Goal: Task Accomplishment & Management: Use online tool/utility

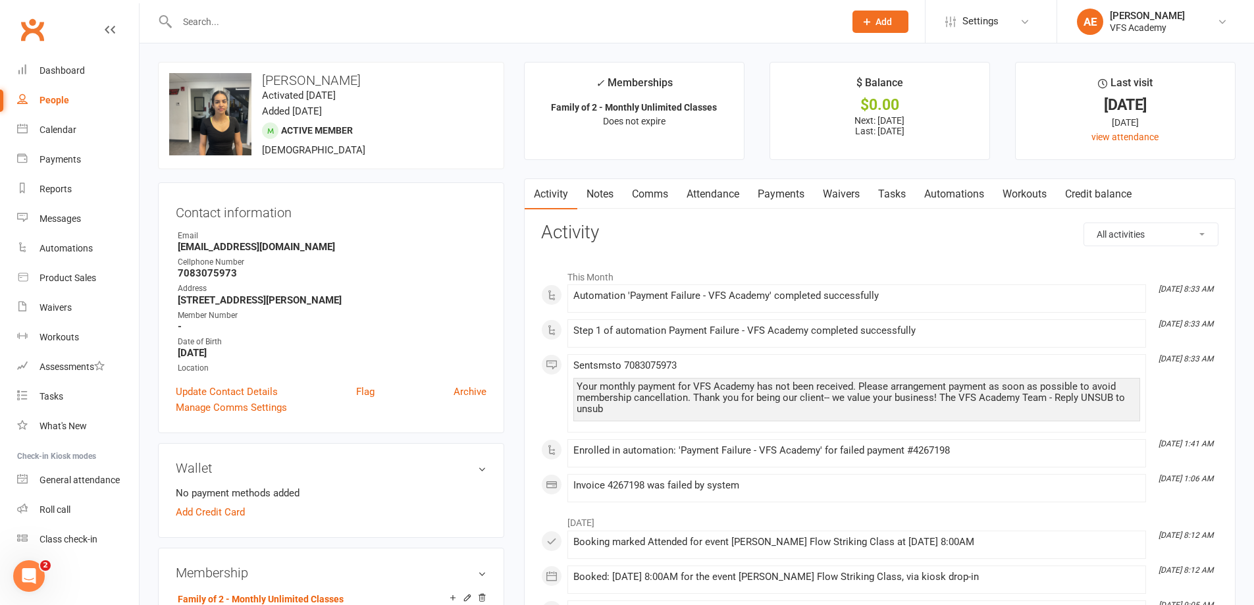
click at [779, 195] on link "Payments" at bounding box center [780, 194] width 65 height 30
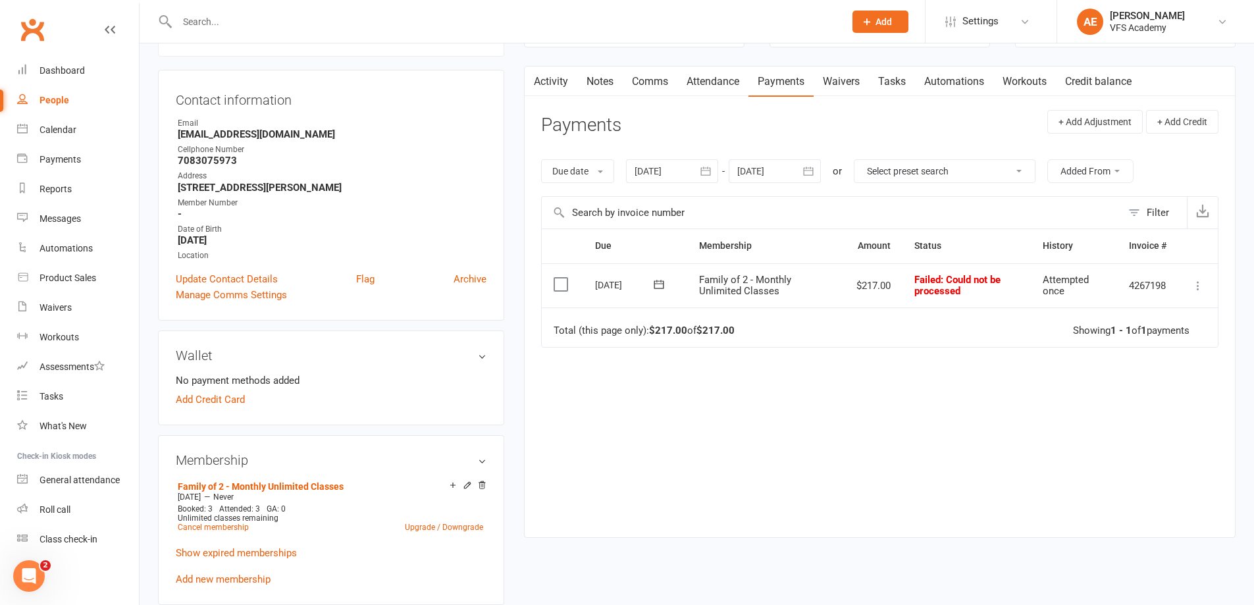
scroll to position [132, 0]
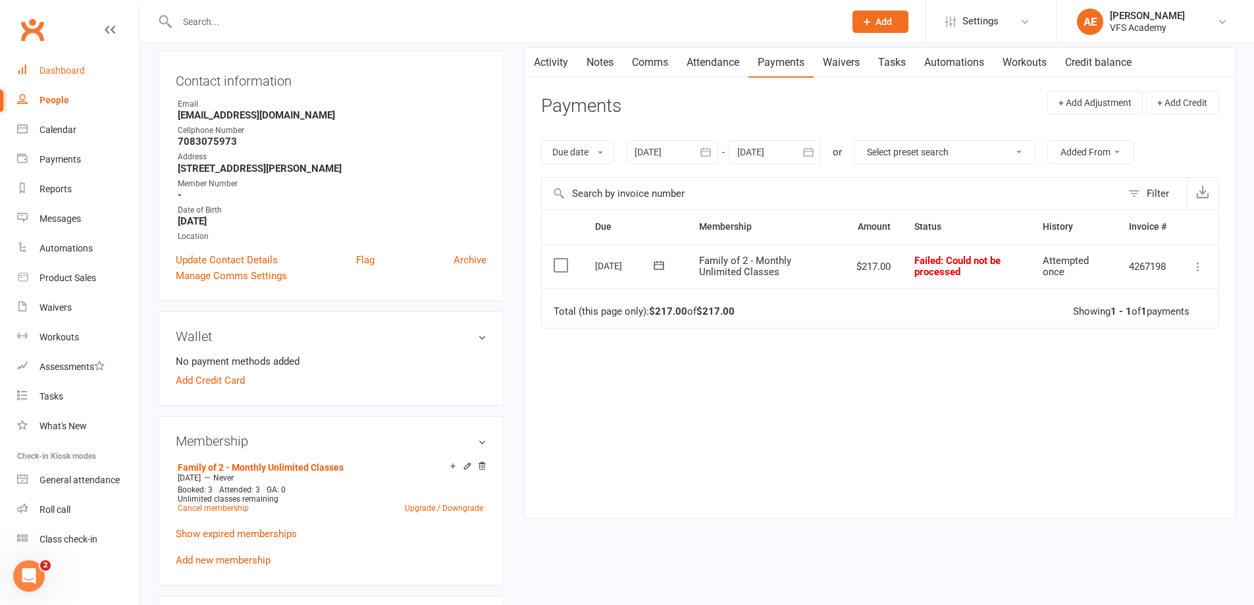
click at [51, 67] on div "Dashboard" at bounding box center [61, 70] width 45 height 11
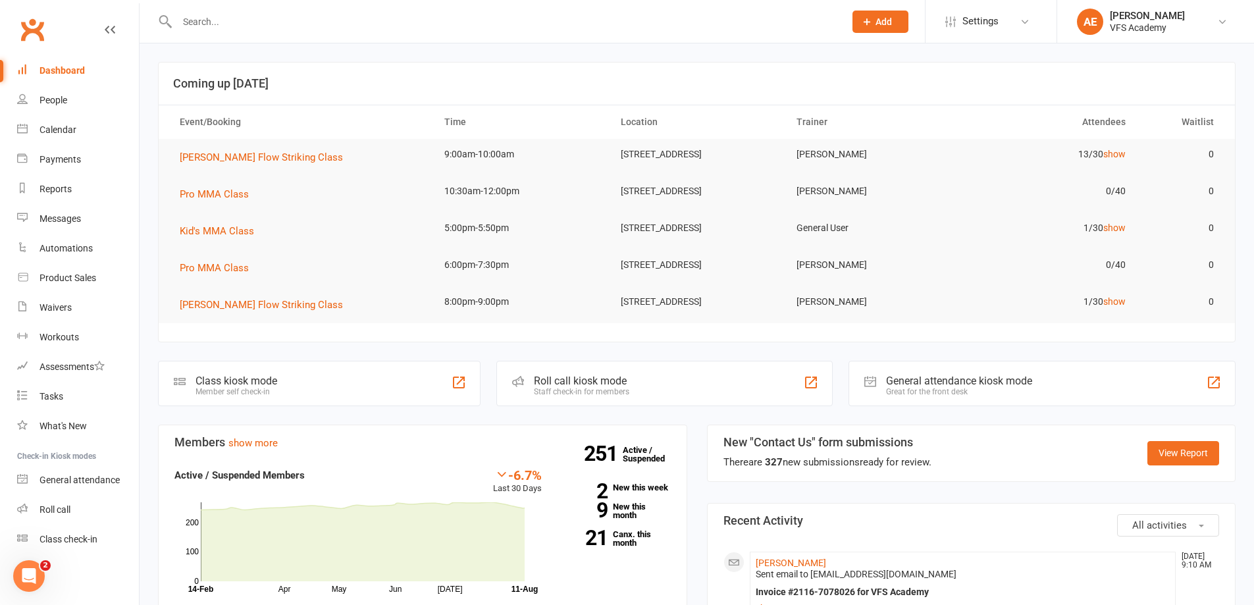
drag, startPoint x: 51, startPoint y: 67, endPoint x: 482, endPoint y: 494, distance: 607.4
drag, startPoint x: 482, startPoint y: 494, endPoint x: 768, endPoint y: 352, distance: 319.1
drag, startPoint x: 519, startPoint y: 571, endPoint x: 571, endPoint y: 49, distance: 524.6
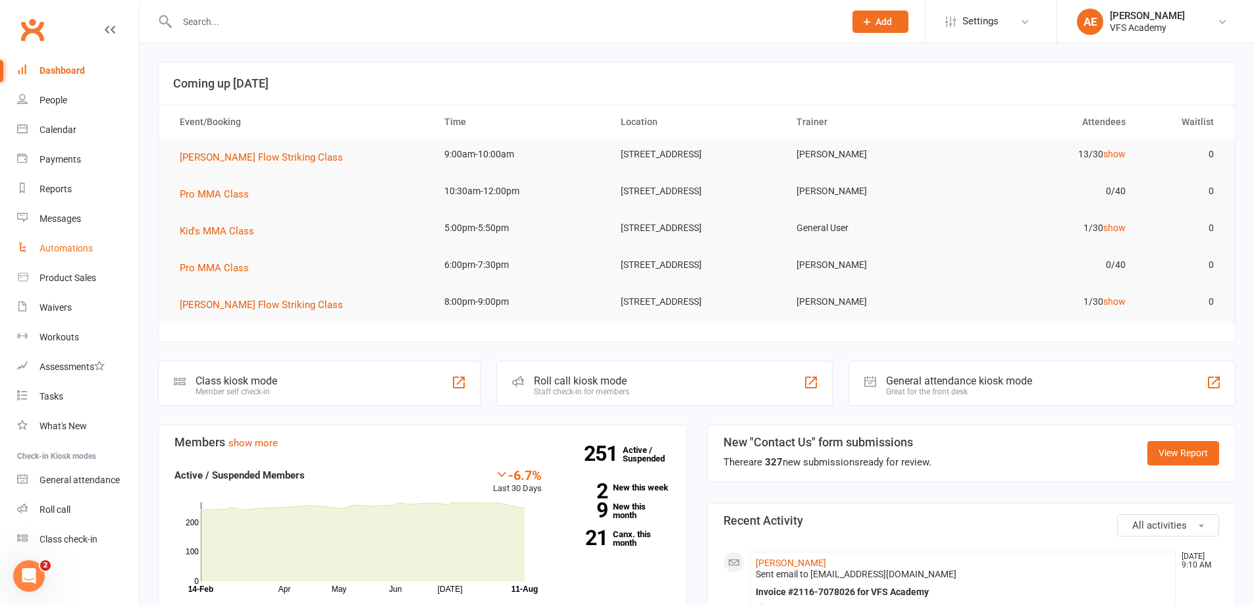
click at [83, 249] on div "Automations" at bounding box center [65, 248] width 53 height 11
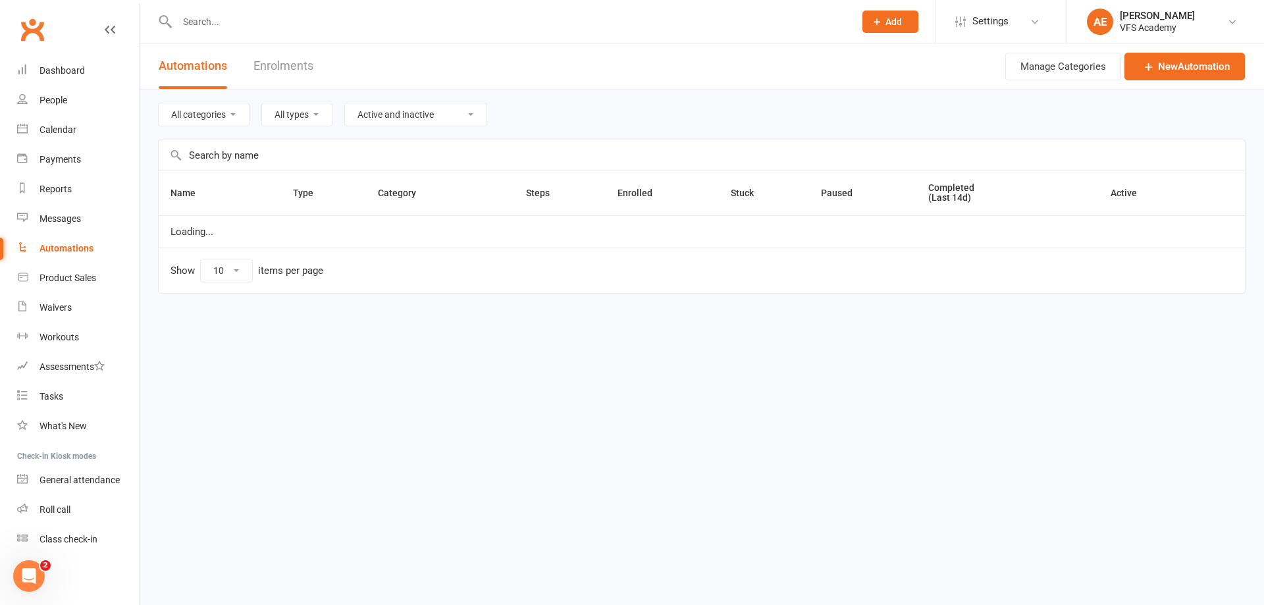
select select "100"
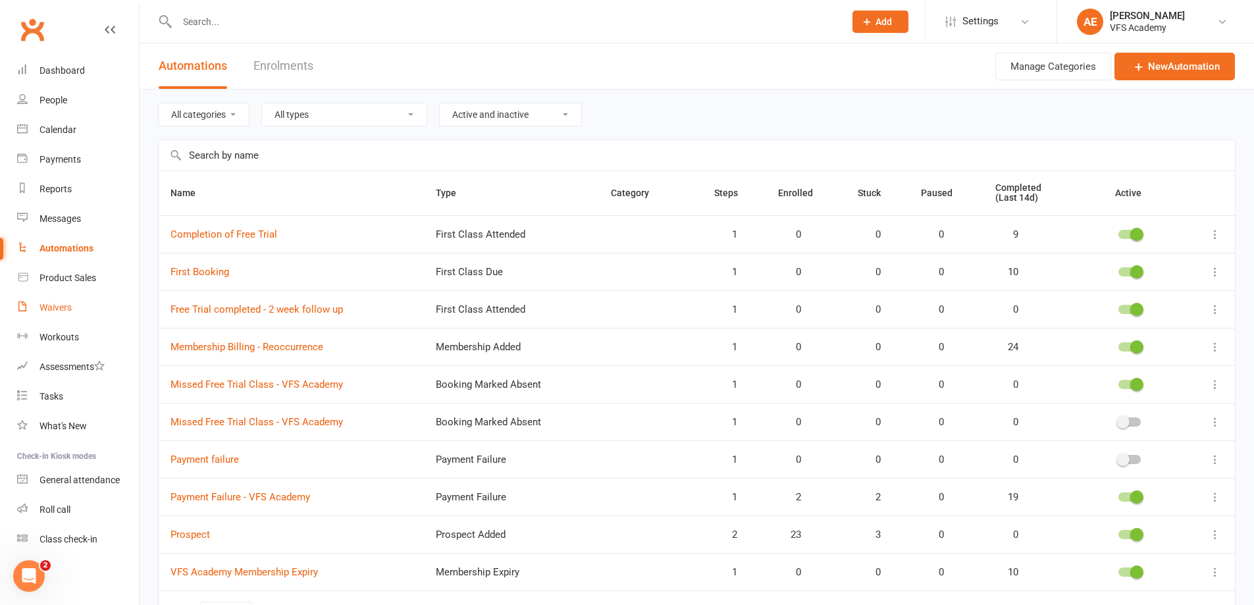
click at [66, 306] on div "Waivers" at bounding box center [55, 307] width 32 height 11
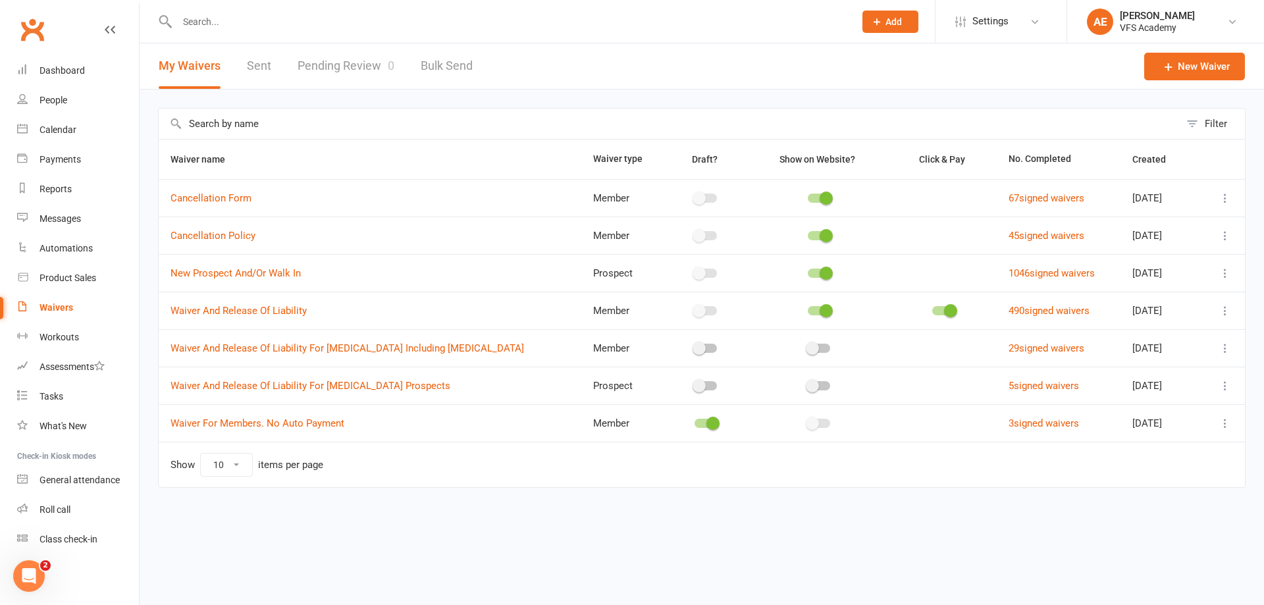
click at [373, 61] on link "Pending Review 0" at bounding box center [346, 65] width 97 height 45
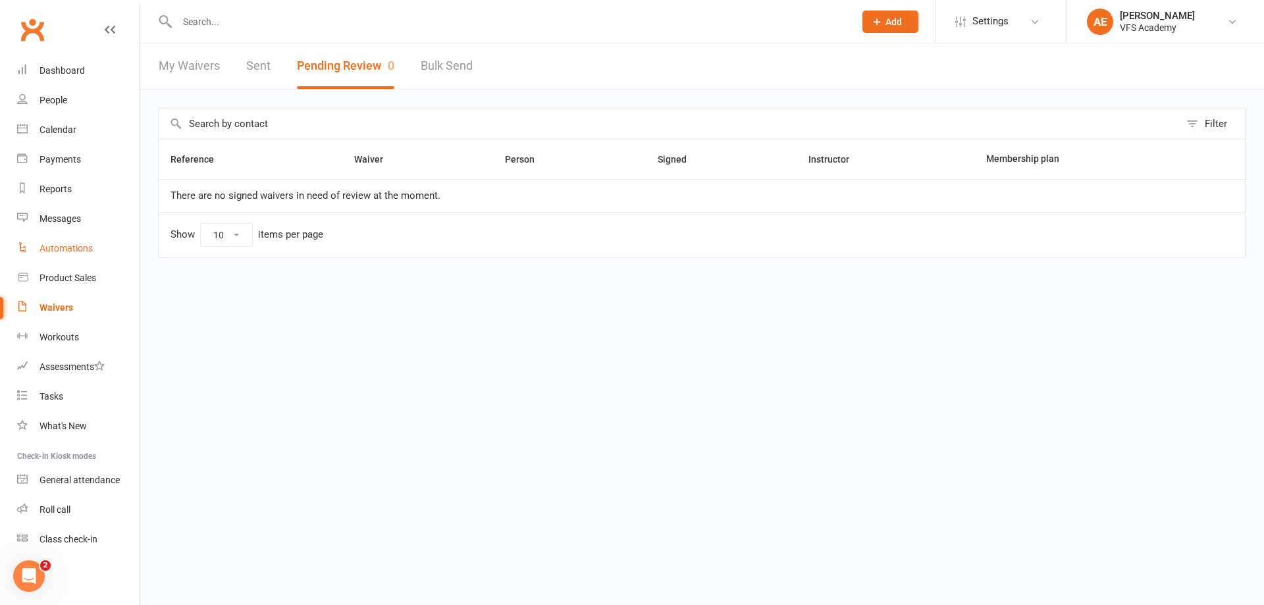
click at [80, 242] on link "Automations" at bounding box center [78, 249] width 122 height 30
select select "100"
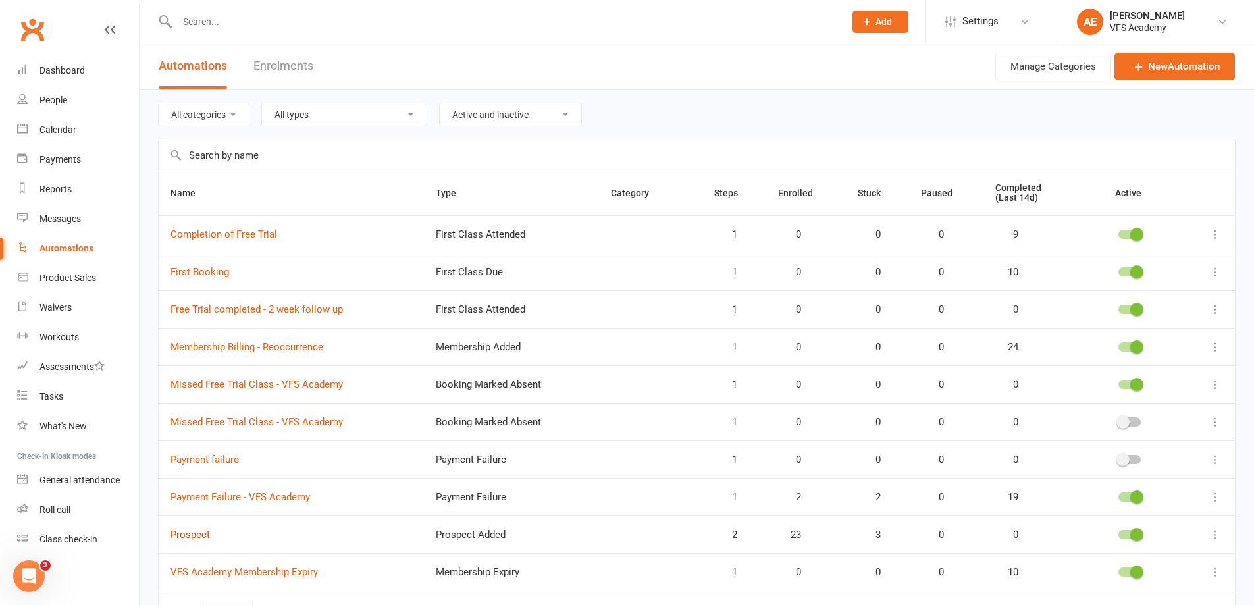
click at [191, 529] on link "Prospect" at bounding box center [189, 535] width 39 height 12
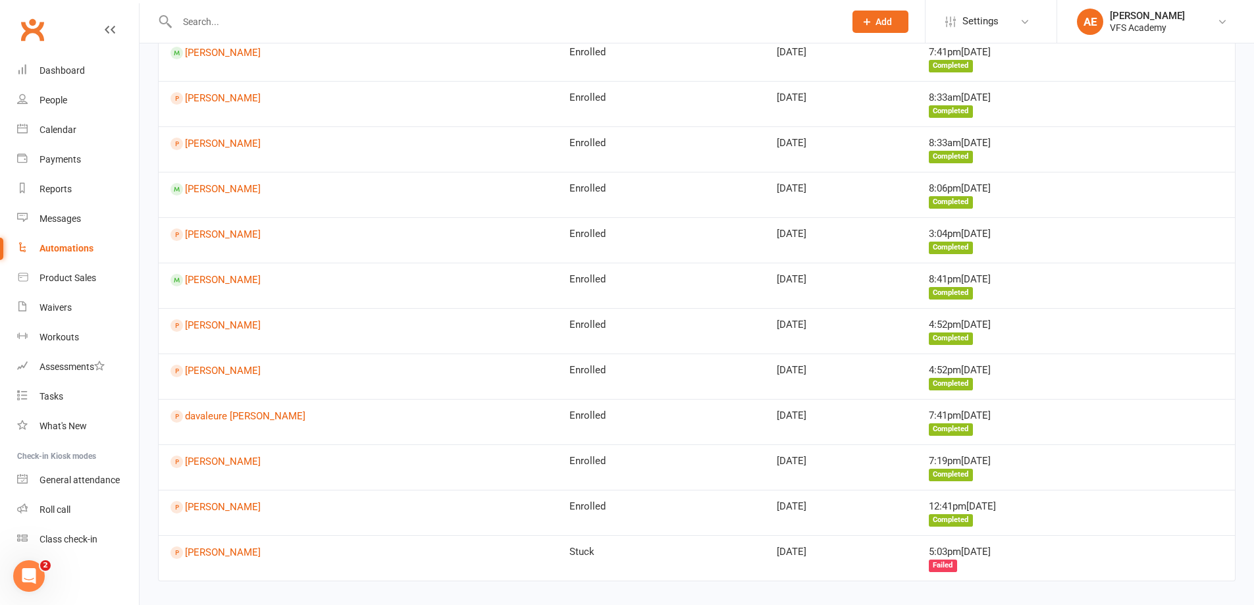
scroll to position [726, 0]
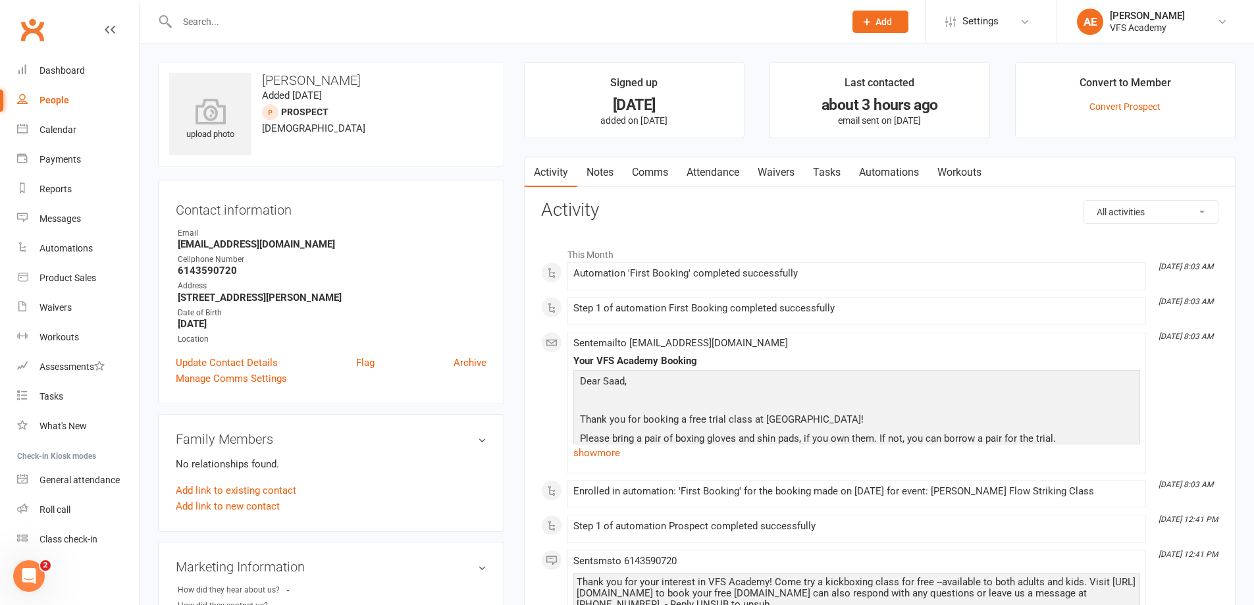
click at [794, 168] on link "Waivers" at bounding box center [775, 172] width 55 height 30
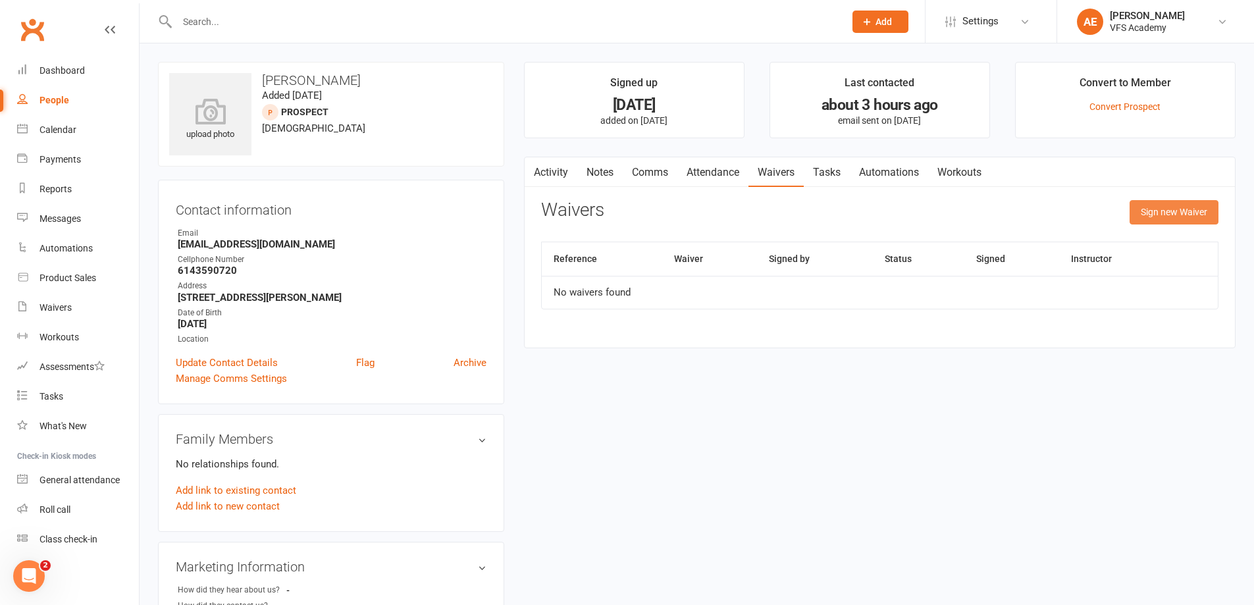
click at [1172, 213] on button "Sign new Waiver" at bounding box center [1174, 212] width 89 height 24
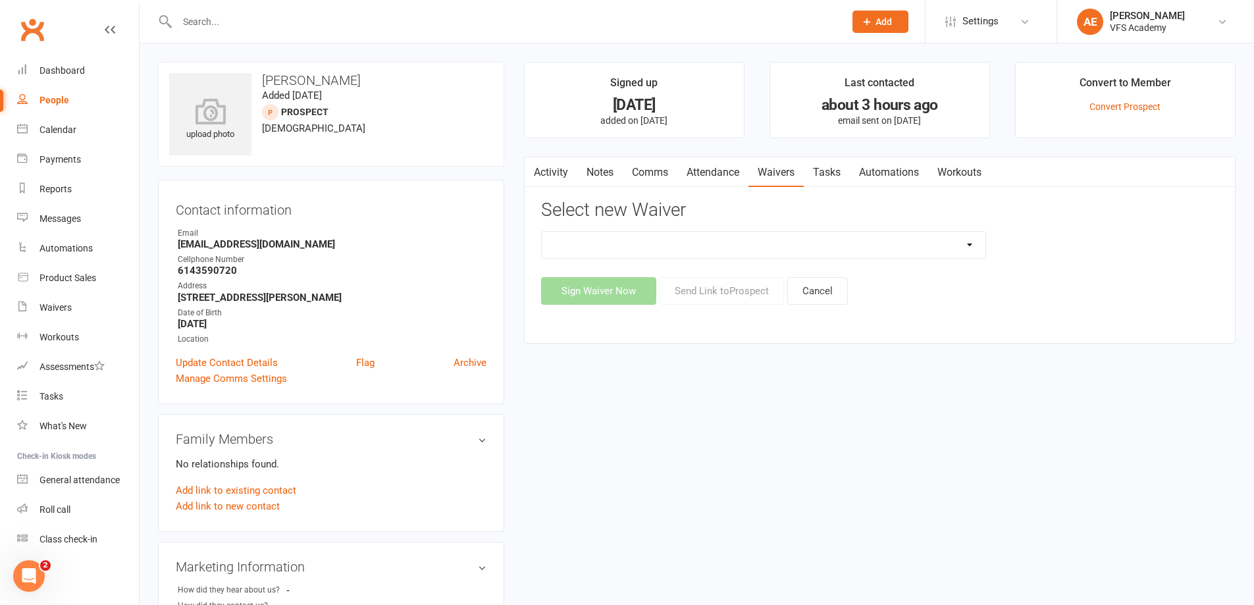
click at [811, 232] on select "Cancellation Form Cancellation Policy New Prospect And/Or Walk In Waiver And Re…" at bounding box center [764, 245] width 444 height 26
select select "326"
click at [542, 232] on select "Cancellation Form Cancellation Policy New Prospect And/Or Walk In Waiver And Re…" at bounding box center [764, 245] width 444 height 26
click at [757, 292] on button "Send Link to [GEOGRAPHIC_DATA]" at bounding box center [722, 291] width 124 height 28
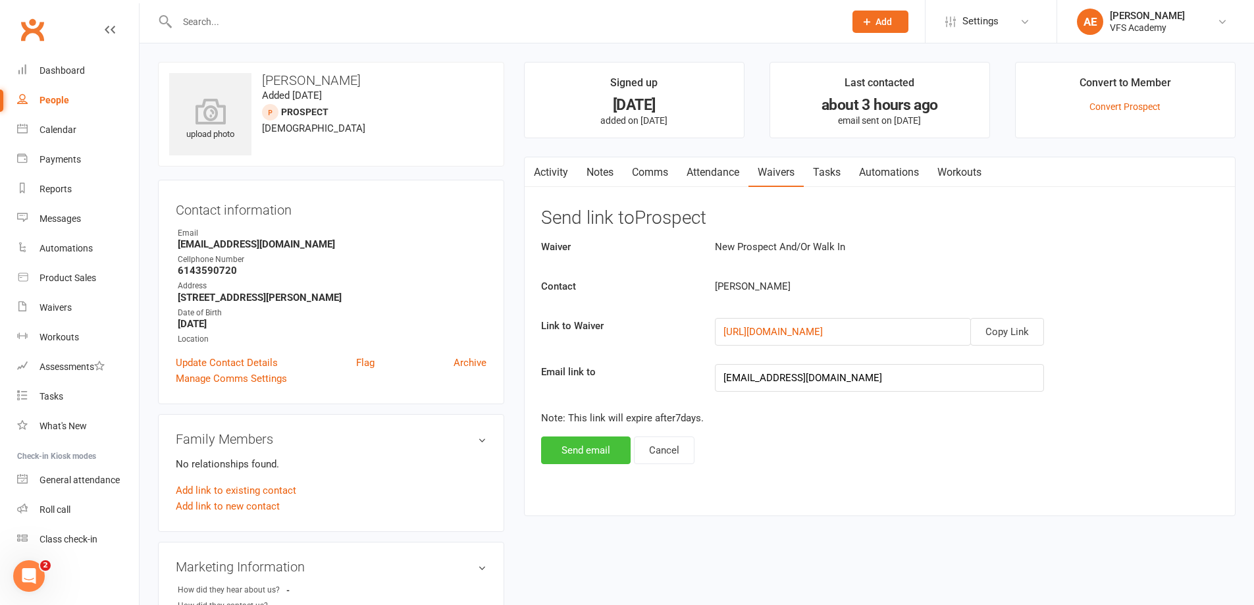
click at [561, 445] on button "Send email" at bounding box center [586, 450] width 90 height 28
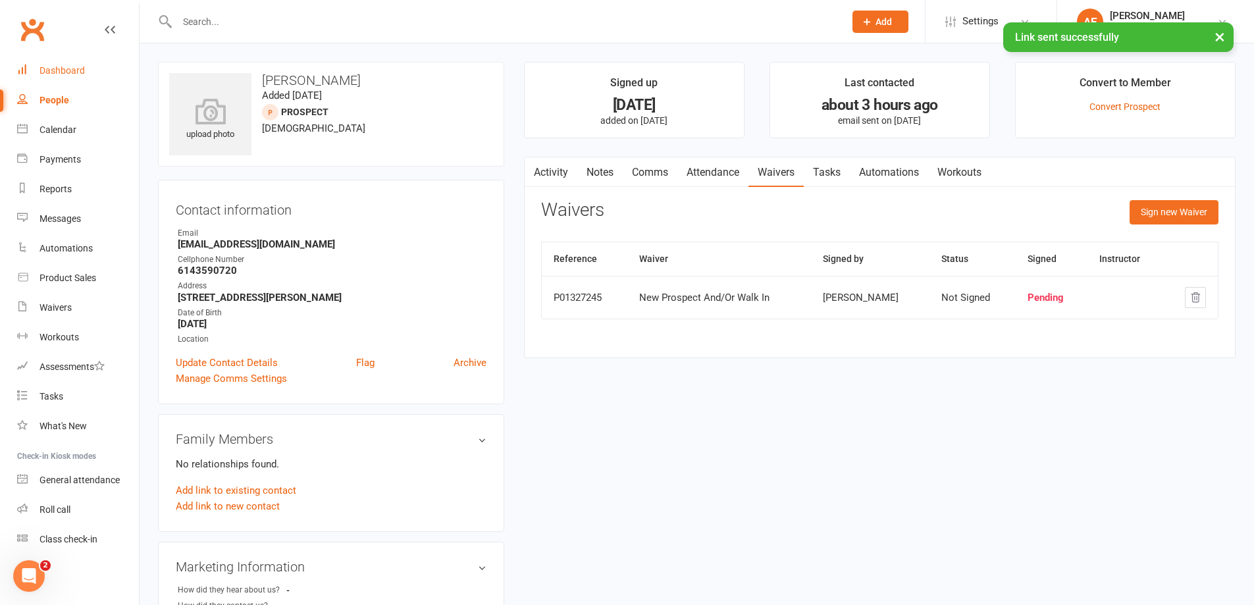
click at [75, 72] on div "Dashboard" at bounding box center [61, 70] width 45 height 11
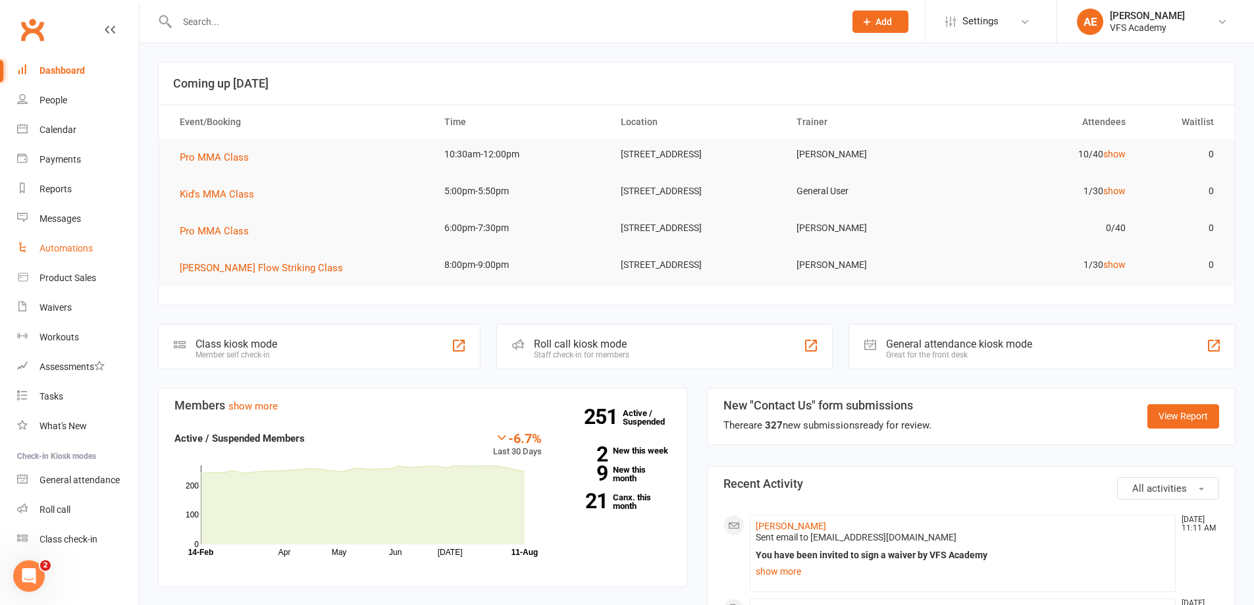
click at [65, 250] on div "Automations" at bounding box center [65, 248] width 53 height 11
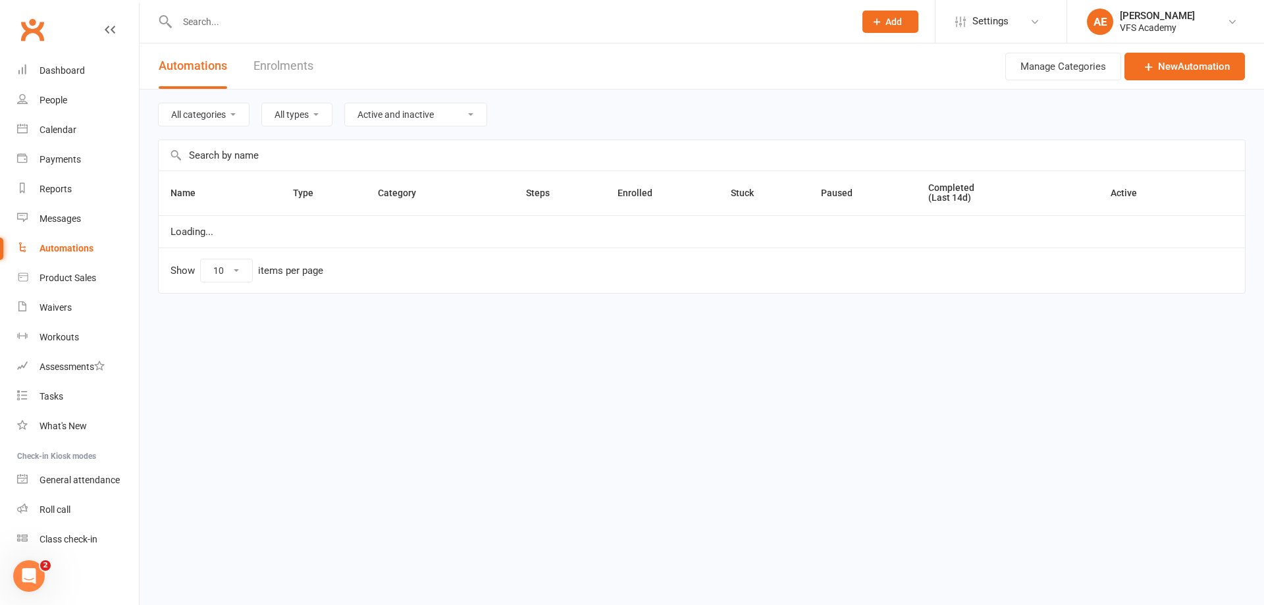
select select "100"
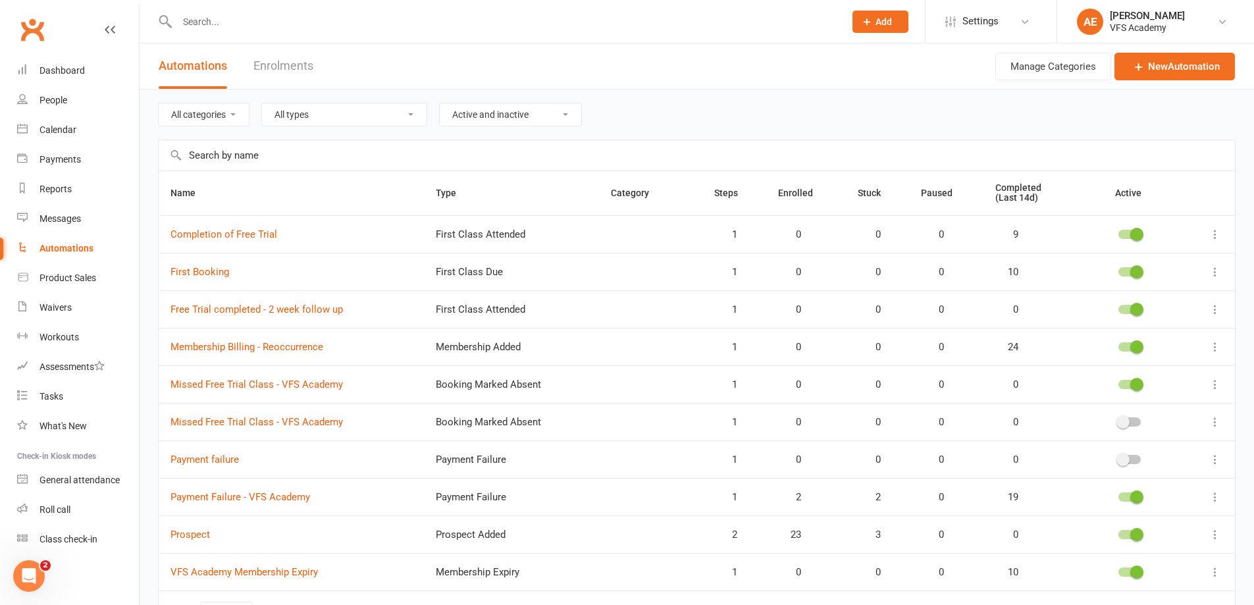
click at [228, 271] on td "First Booking" at bounding box center [291, 272] width 265 height 38
click at [210, 272] on link "First Booking" at bounding box center [199, 272] width 59 height 12
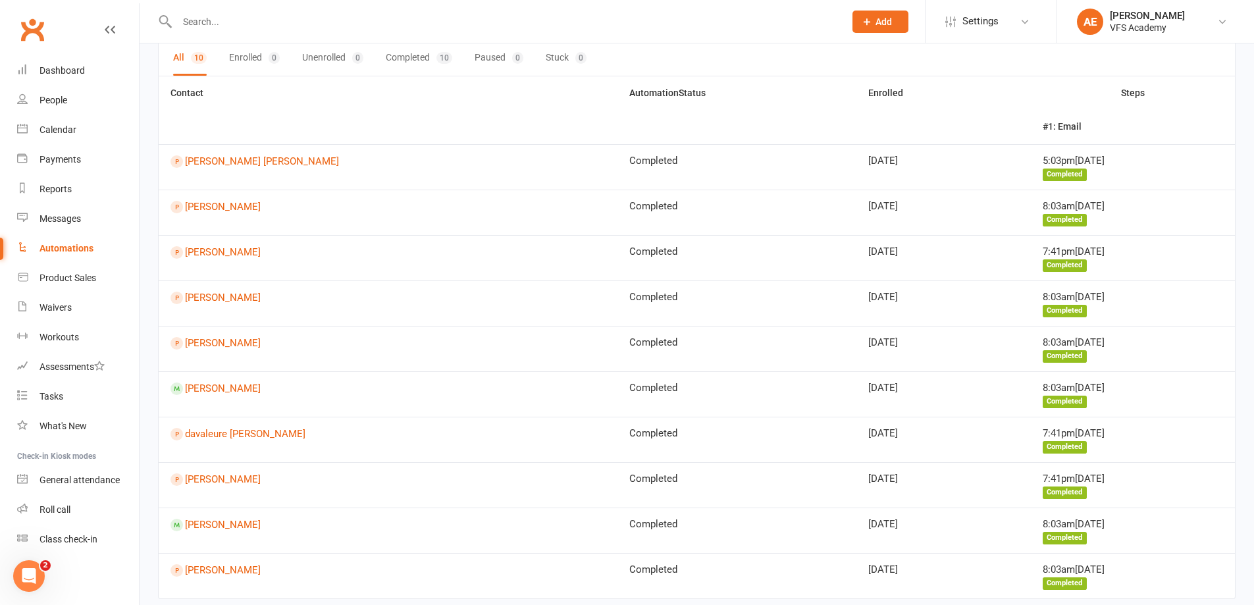
scroll to position [136, 0]
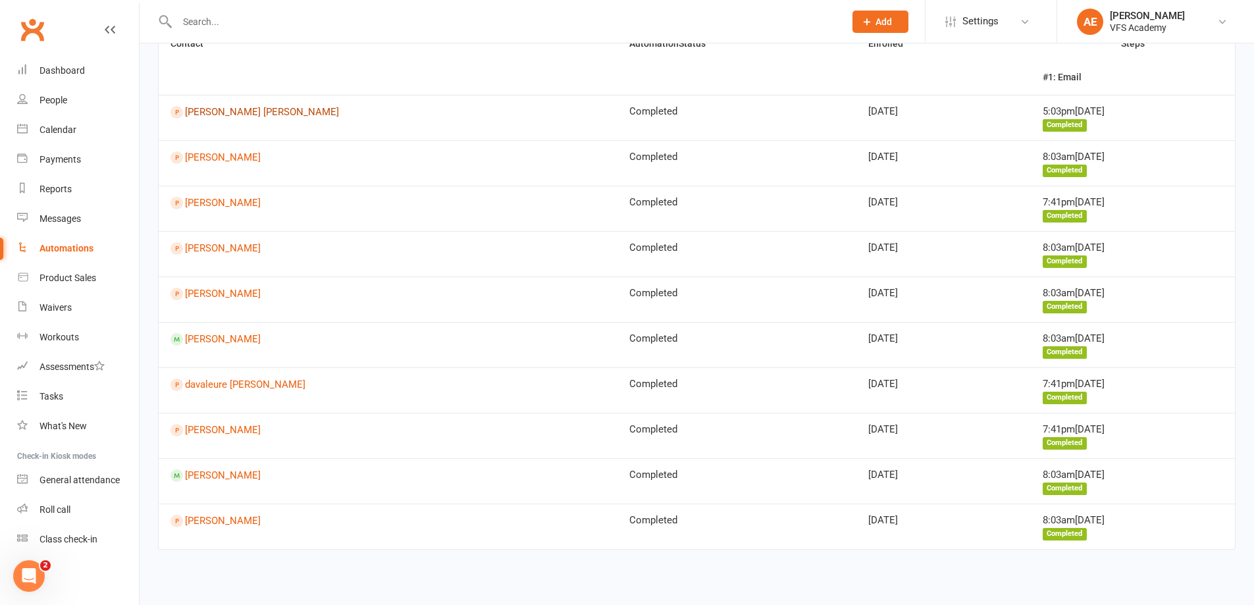
click at [230, 113] on link "Teodoro Partida Valencia" at bounding box center [387, 112] width 435 height 13
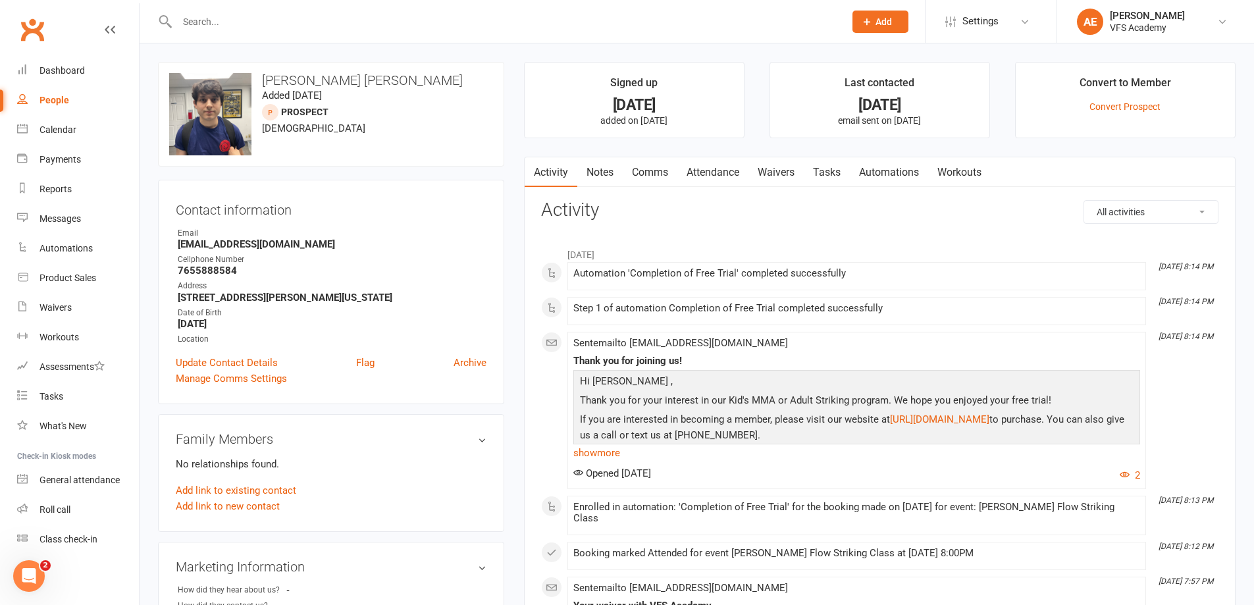
click at [803, 170] on link "Waivers" at bounding box center [775, 172] width 55 height 30
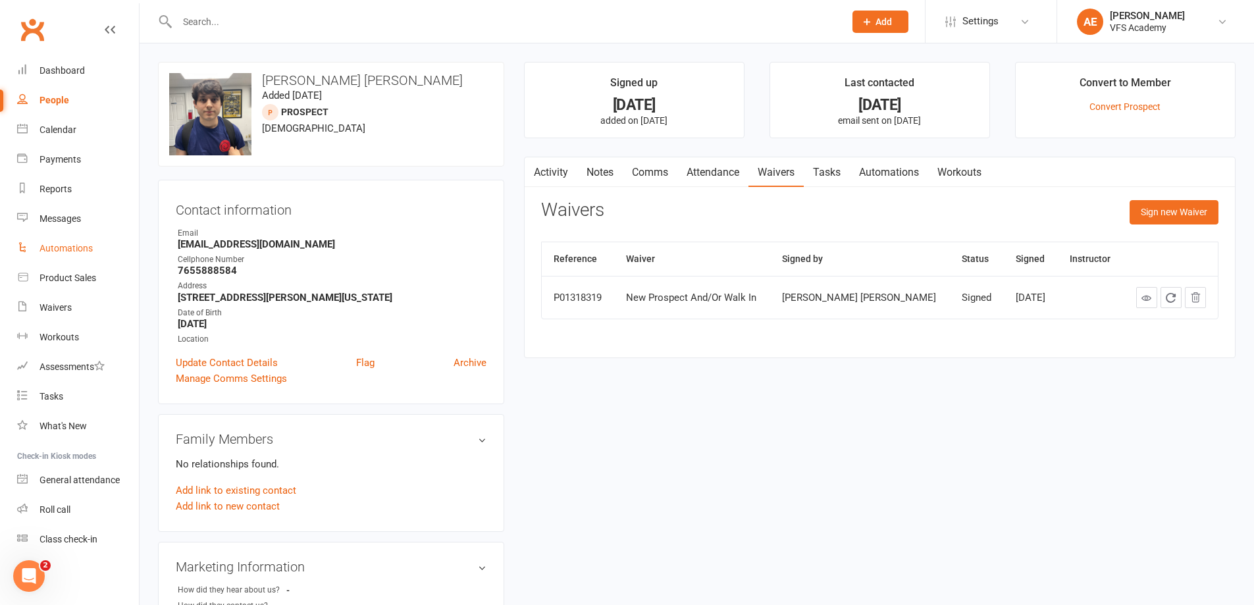
click at [58, 245] on div "Automations" at bounding box center [65, 248] width 53 height 11
select select "100"
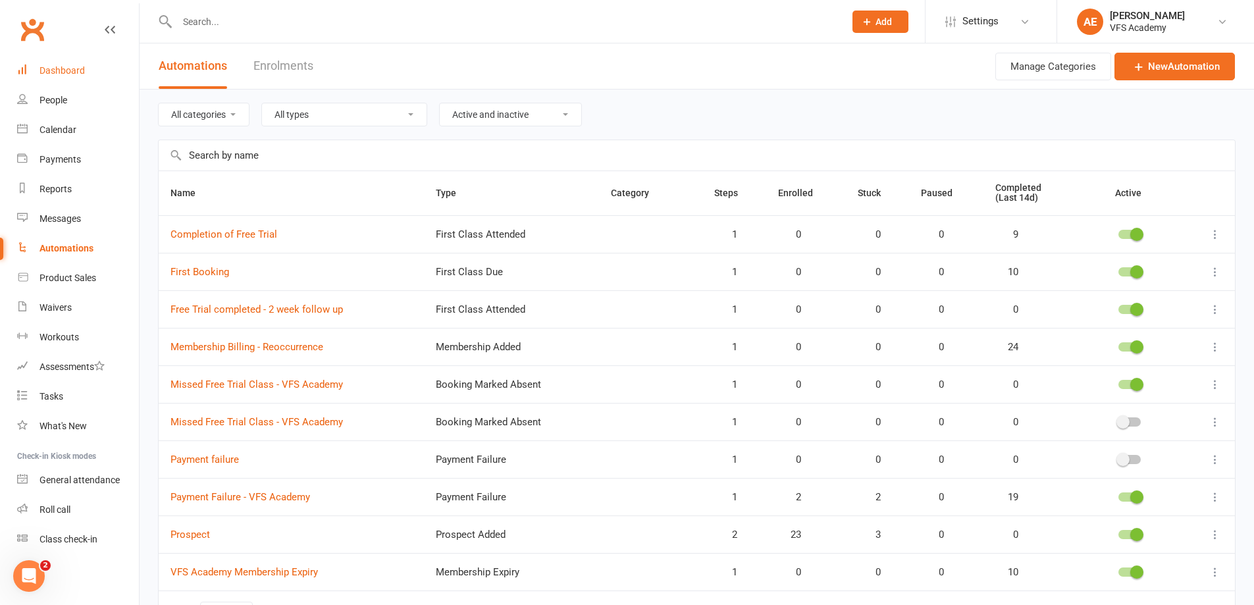
click at [63, 59] on link "Dashboard" at bounding box center [78, 71] width 122 height 30
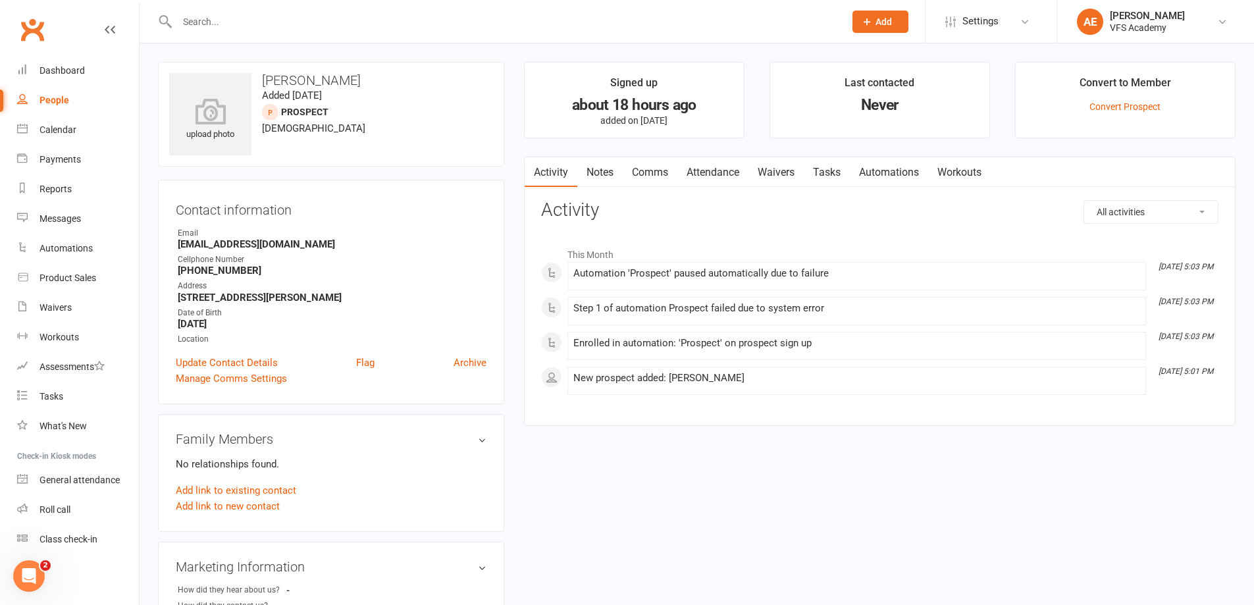
click at [797, 174] on link "Waivers" at bounding box center [775, 172] width 55 height 30
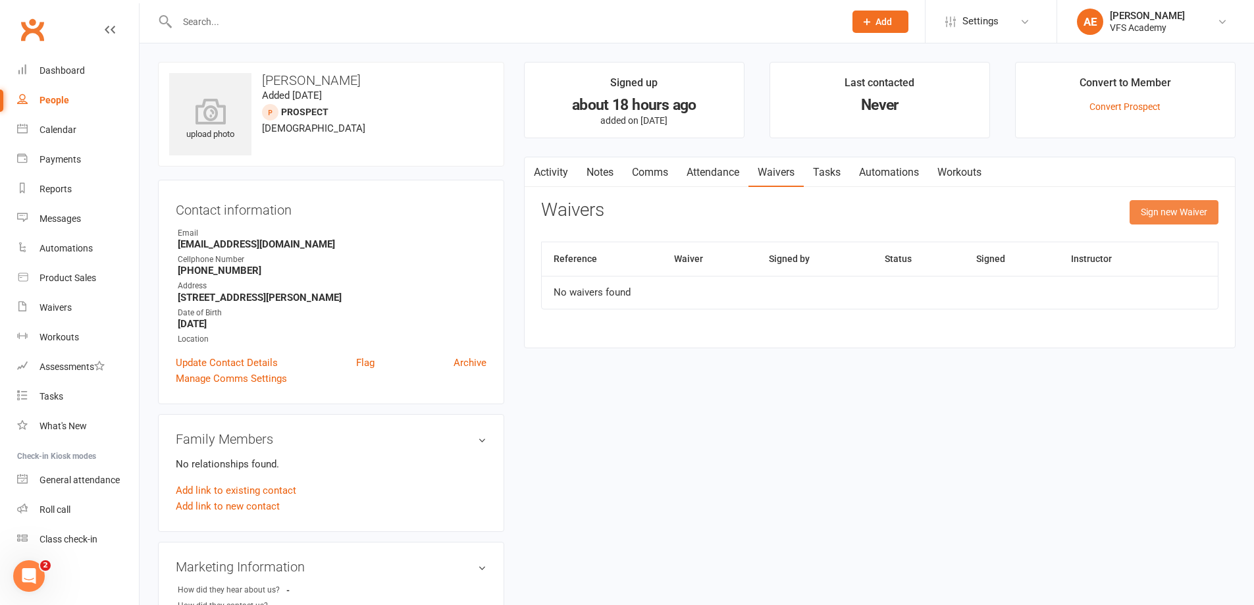
click at [1148, 211] on button "Sign new Waiver" at bounding box center [1174, 212] width 89 height 24
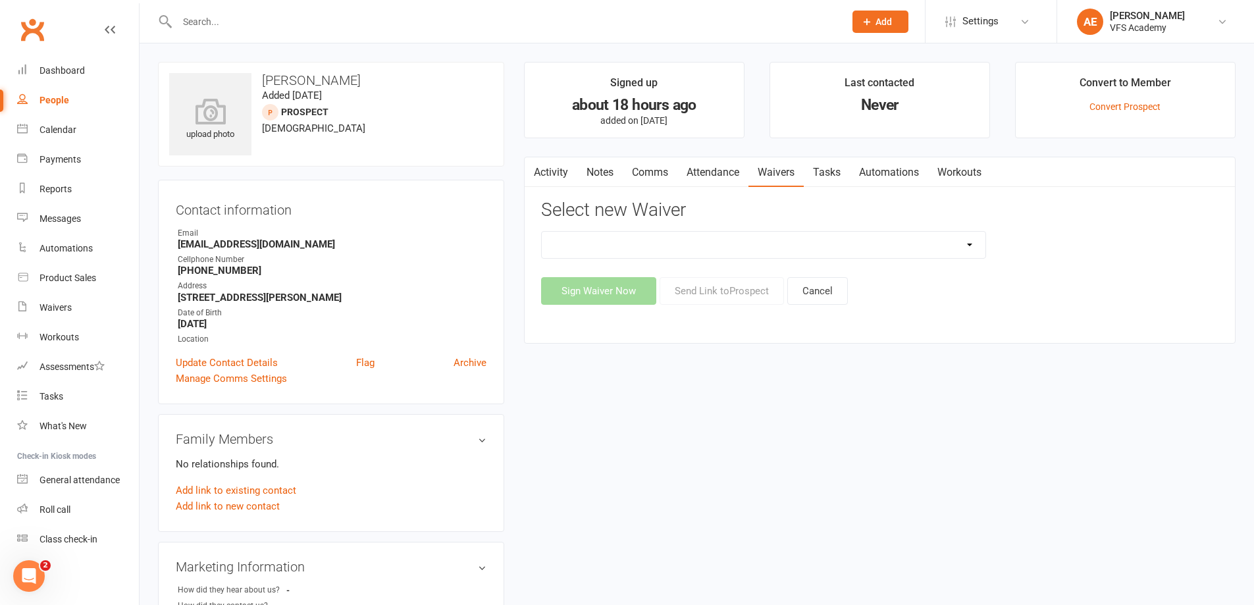
click at [685, 247] on select "Cancellation Form Cancellation Policy New Prospect And/Or Walk In Waiver And Re…" at bounding box center [764, 245] width 444 height 26
select select "326"
click at [542, 232] on select "Cancellation Form Cancellation Policy New Prospect And/Or Walk In Waiver And Re…" at bounding box center [764, 245] width 444 height 26
click at [745, 290] on button "Send Link to [GEOGRAPHIC_DATA]" at bounding box center [722, 291] width 124 height 28
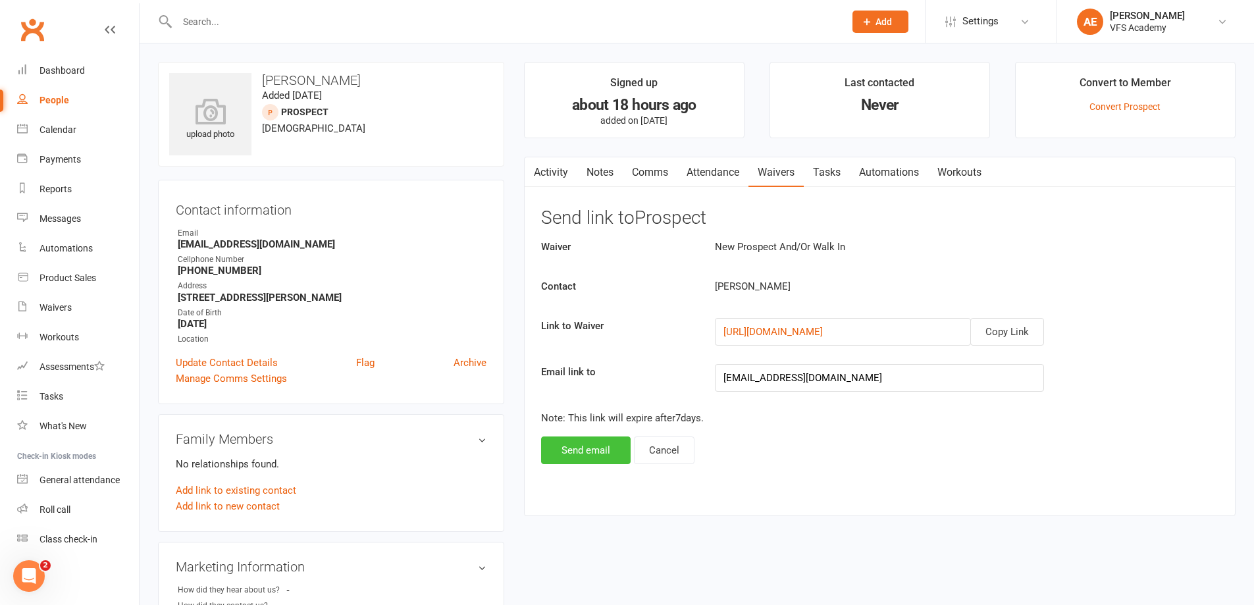
click at [604, 453] on button "Send email" at bounding box center [586, 450] width 90 height 28
